Goal: Transaction & Acquisition: Purchase product/service

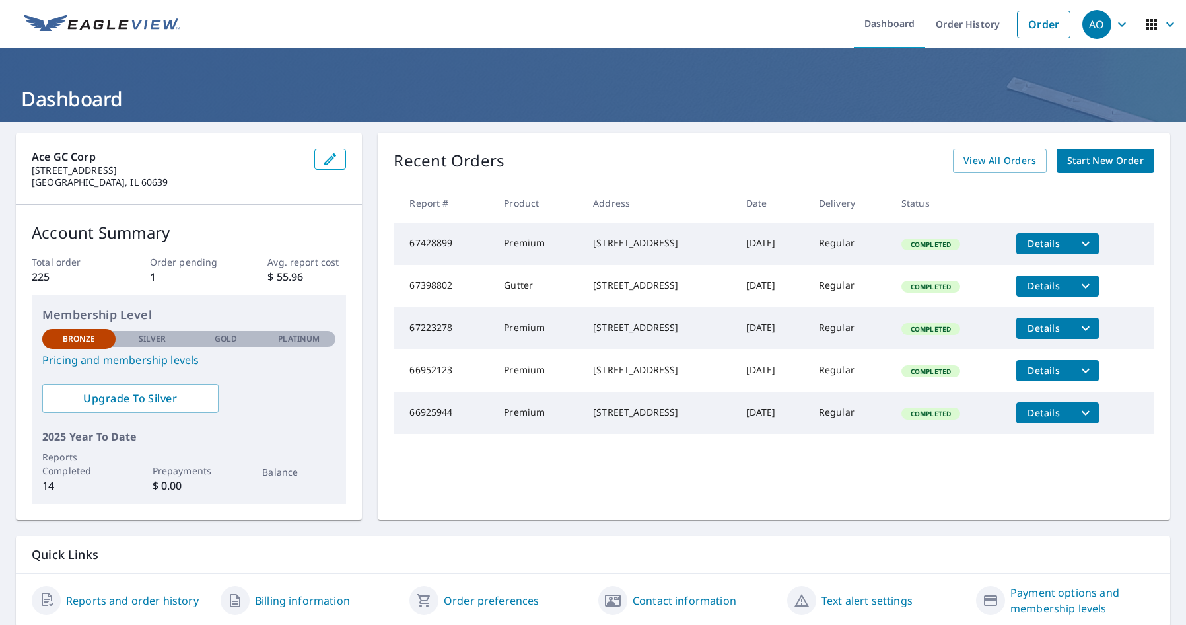
click at [1114, 161] on span "Start New Order" at bounding box center [1105, 161] width 77 height 17
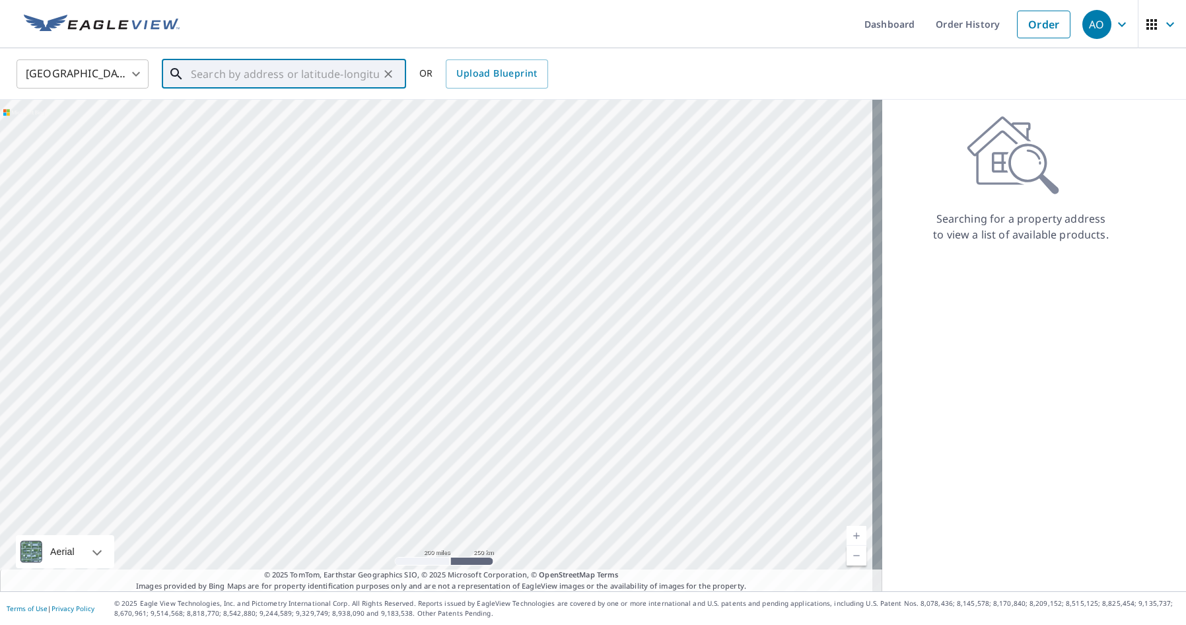
click at [219, 69] on input "text" at bounding box center [285, 73] width 188 height 37
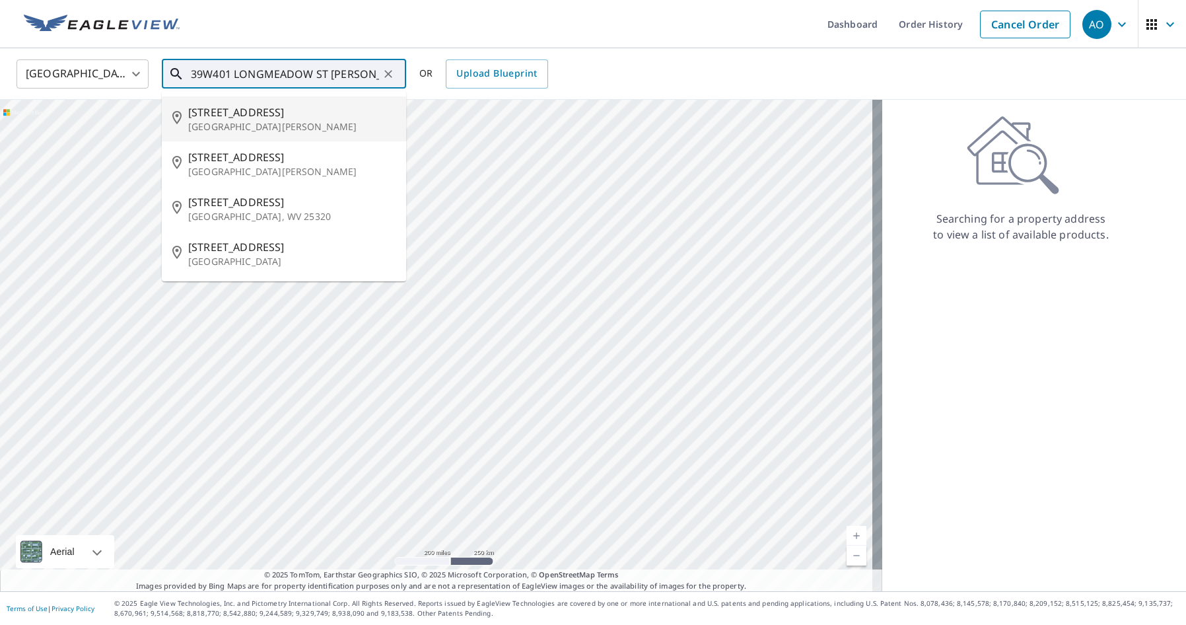
click at [275, 116] on span "[STREET_ADDRESS]" at bounding box center [291, 112] width 207 height 16
type input "[STREET_ADDRESS][PERSON_NAME]"
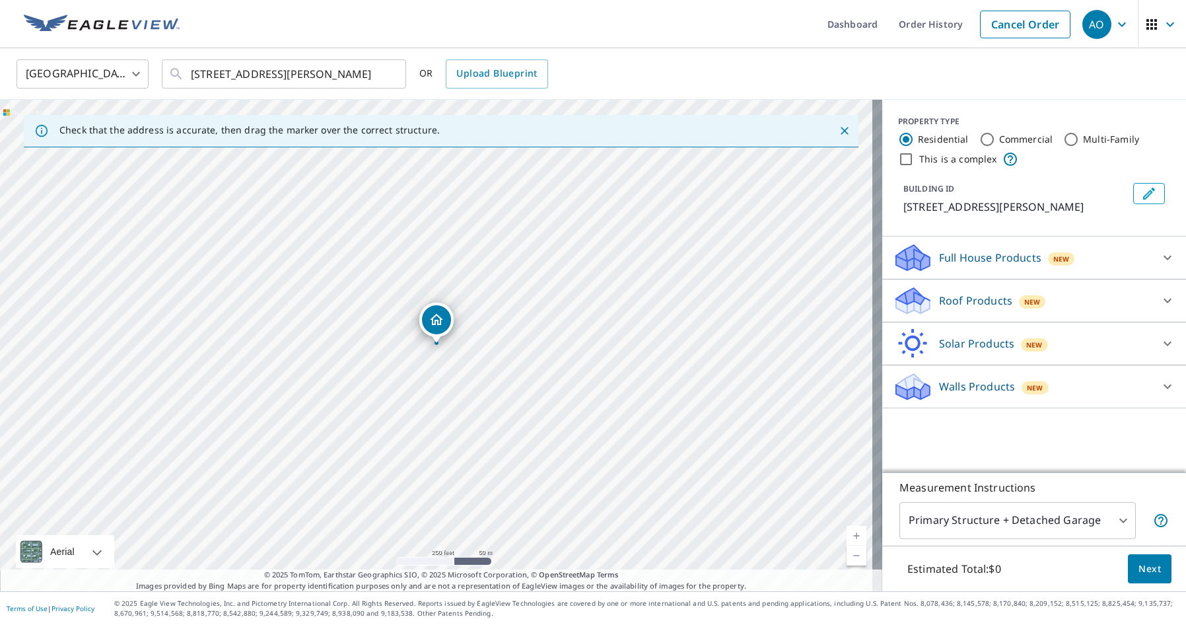
click at [977, 308] on p "Roof Products" at bounding box center [975, 300] width 73 height 16
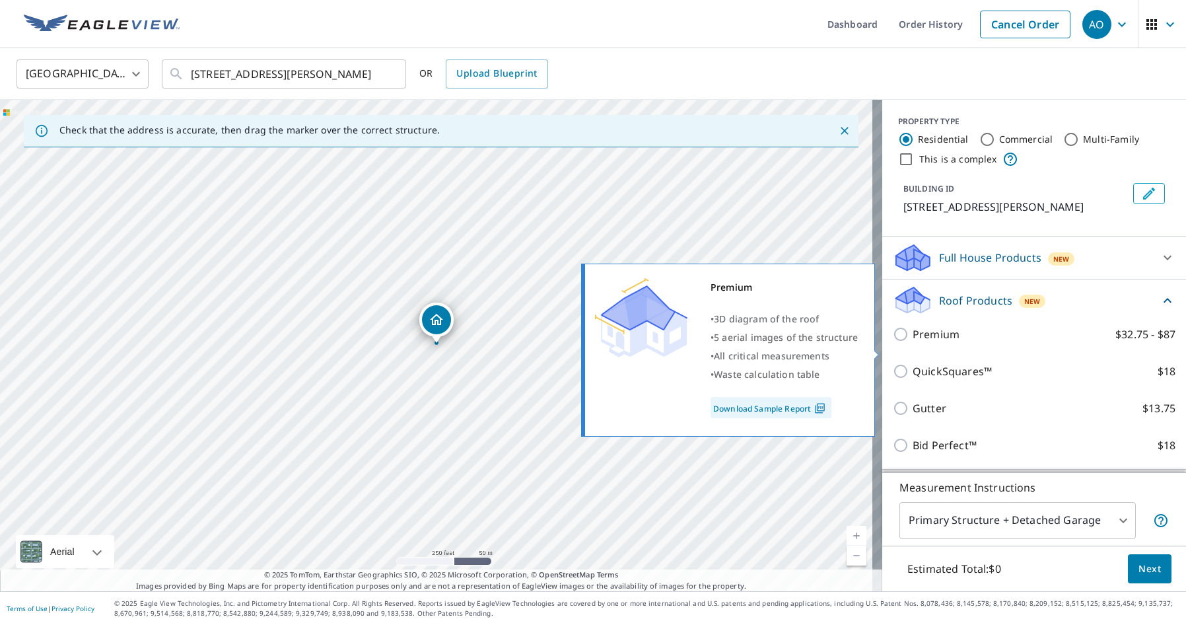
click at [893, 342] on input "Premium $32.75 - $87" at bounding box center [903, 334] width 20 height 16
checkbox input "true"
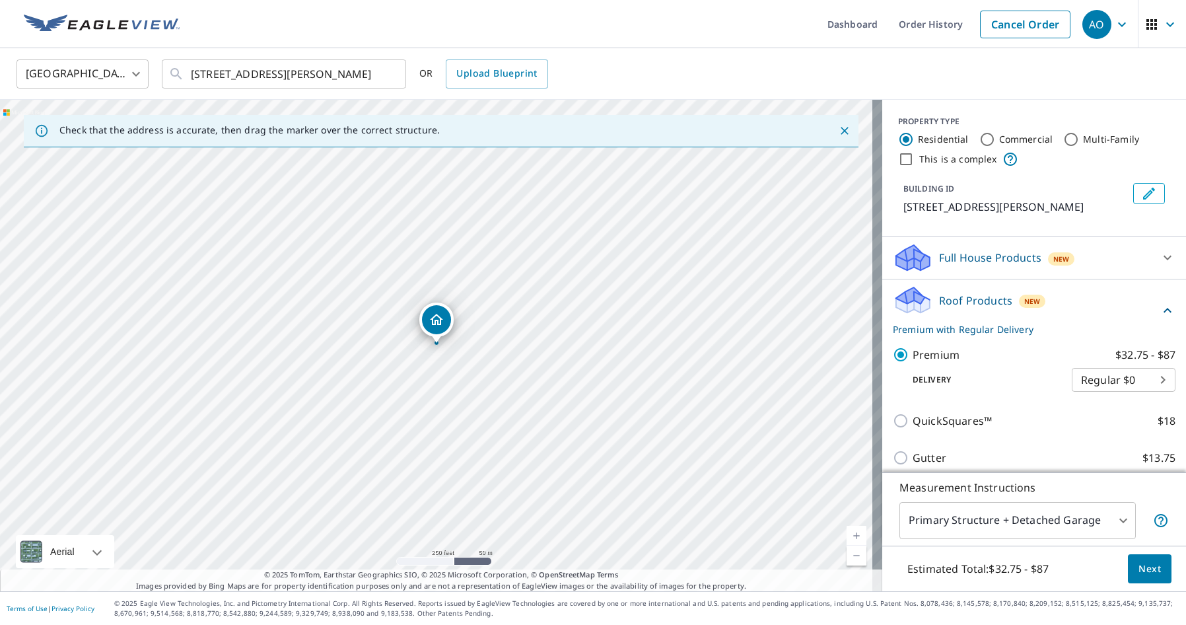
click at [1147, 567] on span "Next" at bounding box center [1149, 568] width 22 height 17
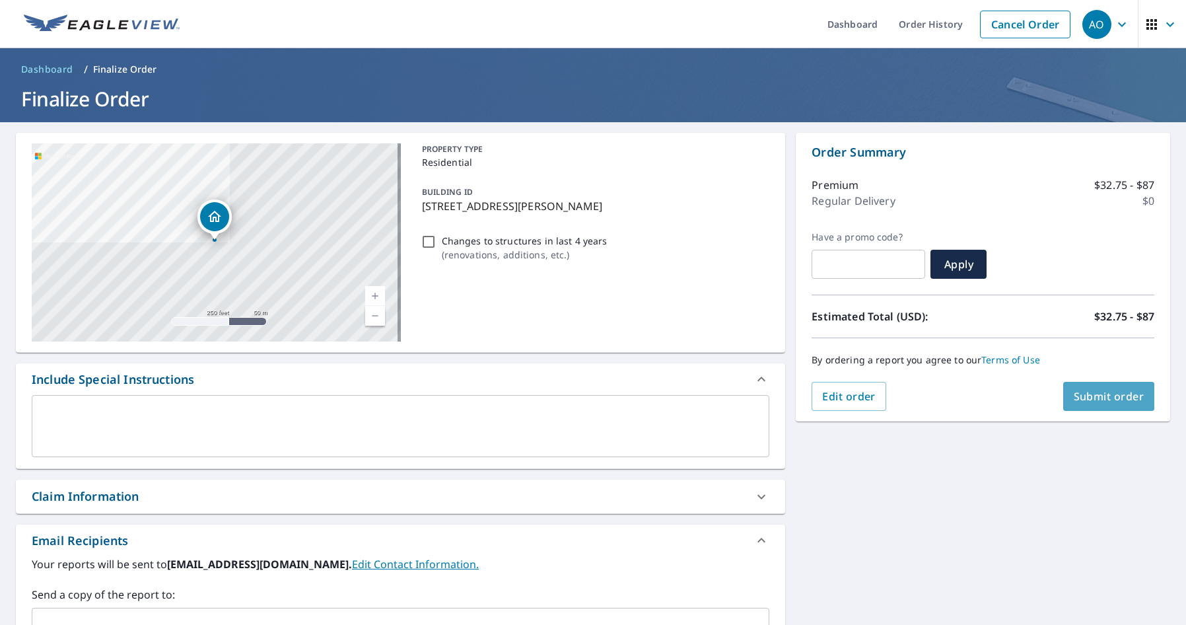
click at [1095, 395] on span "Submit order" at bounding box center [1108, 396] width 71 height 15
checkbox input "true"
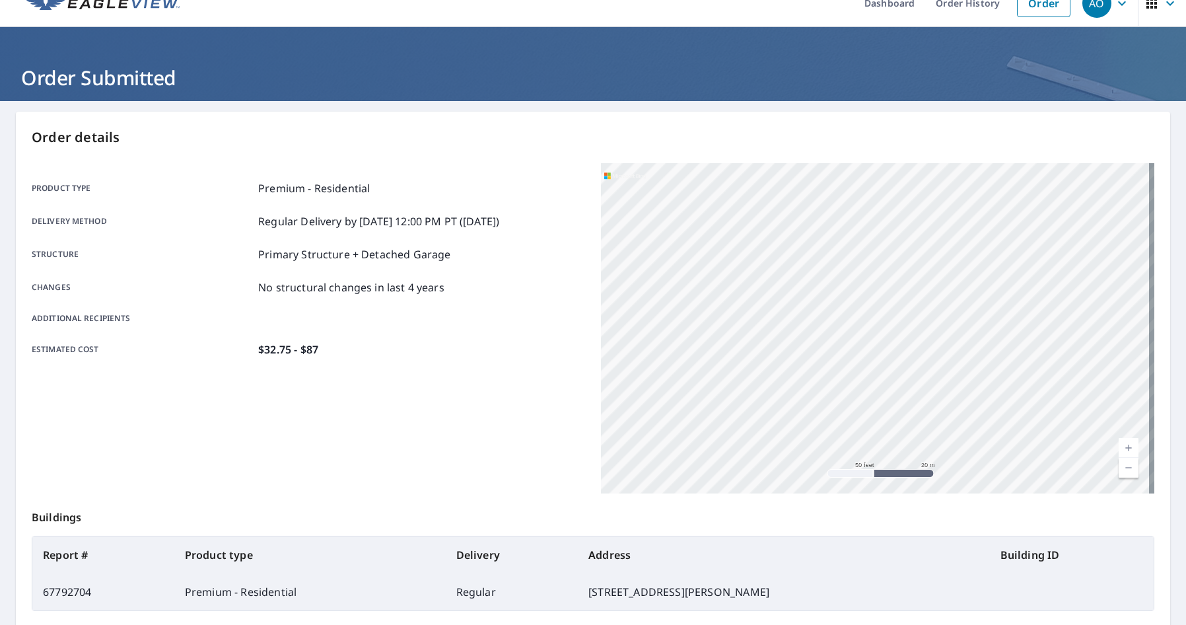
scroll to position [152, 0]
